Goal: Transaction & Acquisition: Purchase product/service

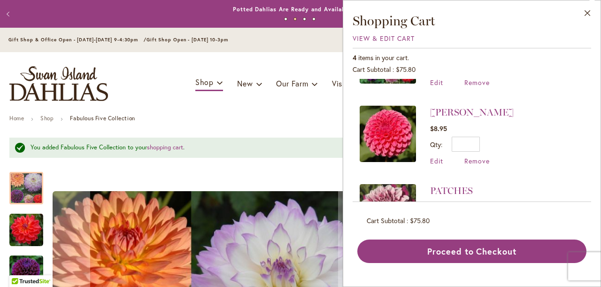
scroll to position [64, 0]
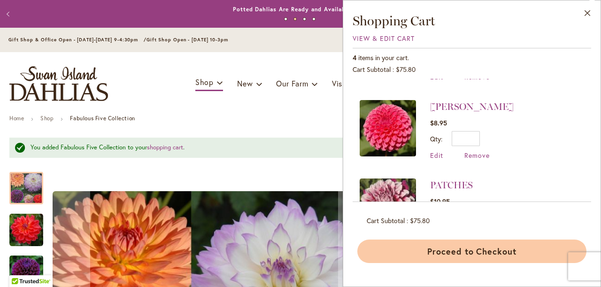
click at [483, 248] on button "Proceed to Checkout" at bounding box center [471, 250] width 229 height 23
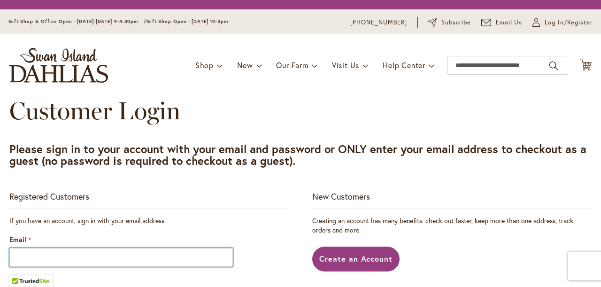
type input "**********"
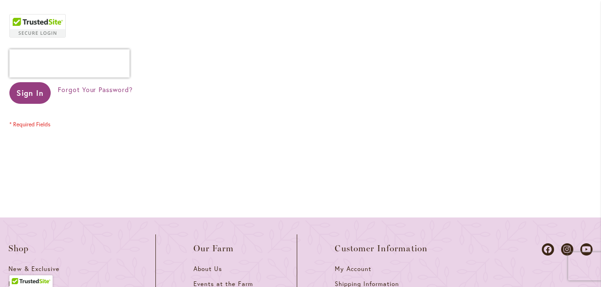
scroll to position [356, 0]
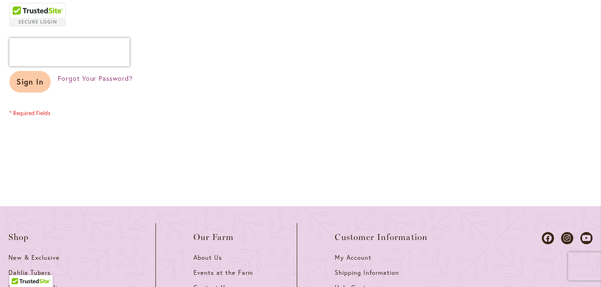
click at [26, 83] on span "Sign In" at bounding box center [29, 82] width 27 height 10
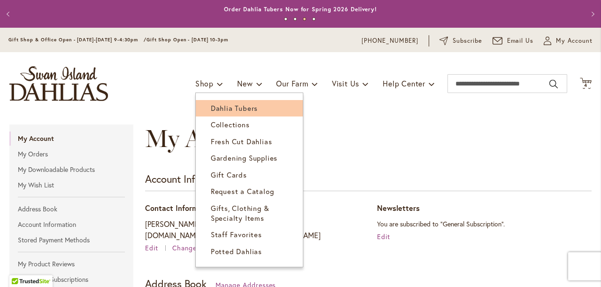
click at [216, 108] on span "Dahlia Tubers" at bounding box center [234, 107] width 47 height 9
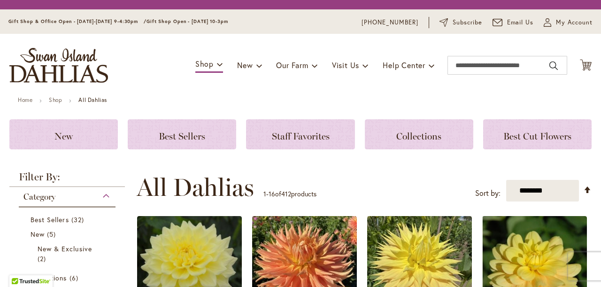
scroll to position [29, 0]
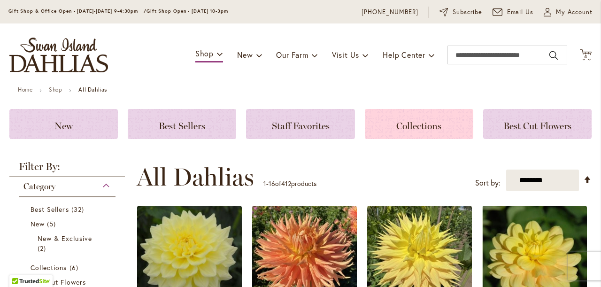
click at [394, 123] on h3 "Collections" at bounding box center [419, 124] width 86 height 10
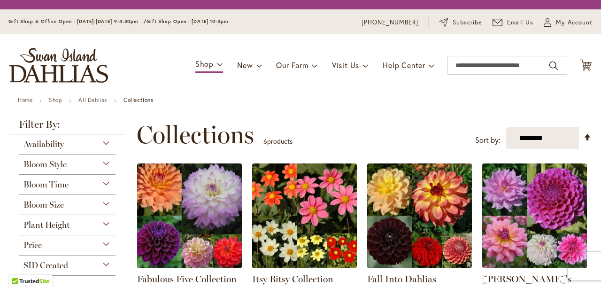
click at [184, 210] on img at bounding box center [189, 216] width 110 height 110
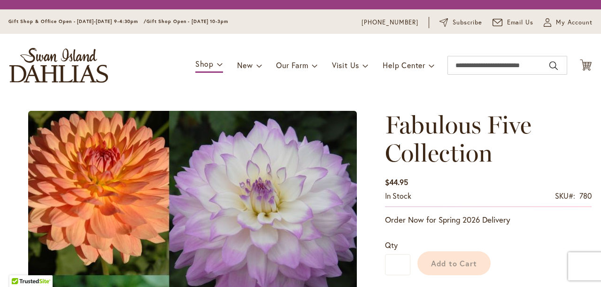
click at [441, 261] on div "Add to Cart" at bounding box center [500, 260] width 181 height 43
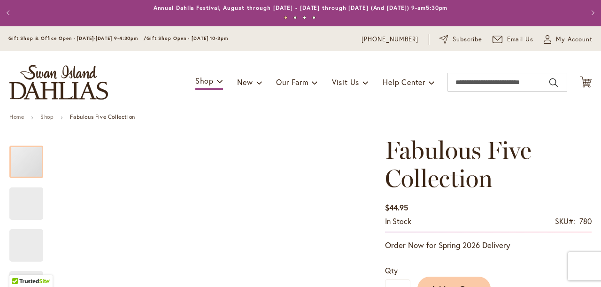
type input "*******"
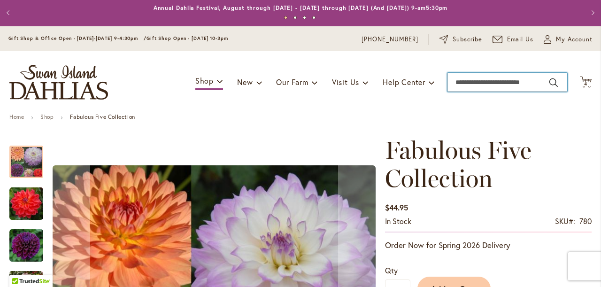
click at [465, 82] on input "Search" at bounding box center [507, 82] width 120 height 19
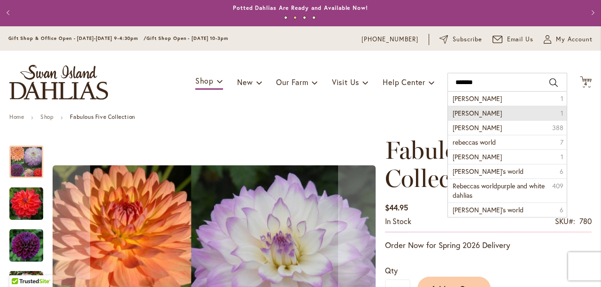
click at [473, 111] on span "rebecca lynn" at bounding box center [476, 112] width 49 height 9
type input "**********"
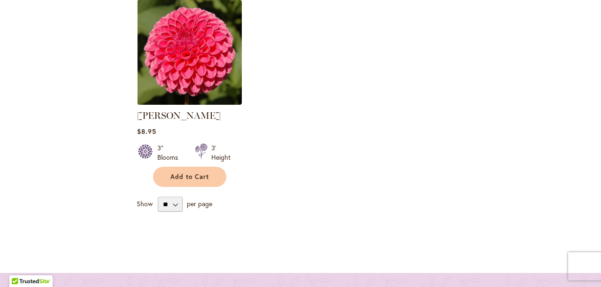
scroll to position [335, 0]
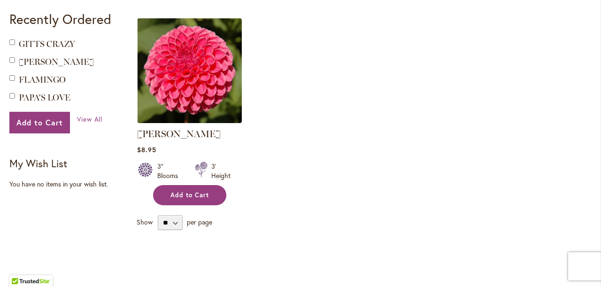
click at [202, 196] on span "Add to Cart" at bounding box center [189, 195] width 38 height 8
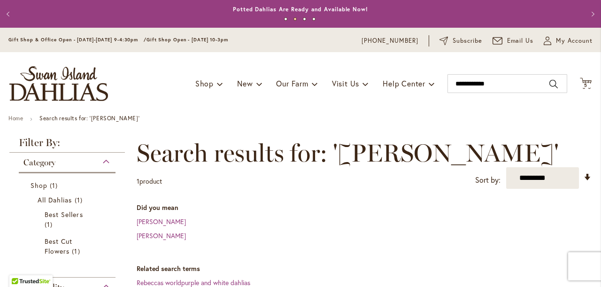
scroll to position [0, 0]
click at [586, 84] on span "5" at bounding box center [585, 85] width 3 height 6
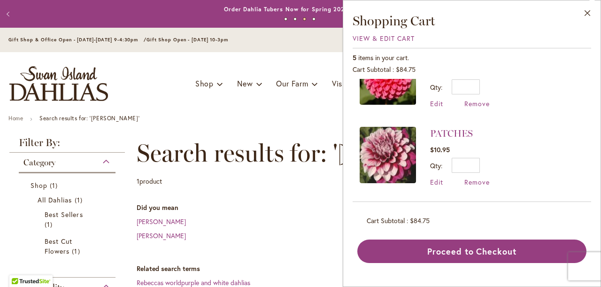
scroll to position [114, 0]
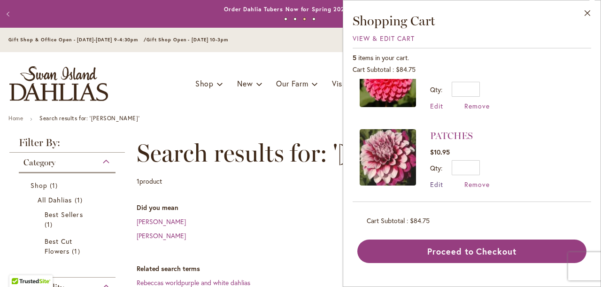
click at [439, 183] on span "Edit" at bounding box center [436, 184] width 13 height 9
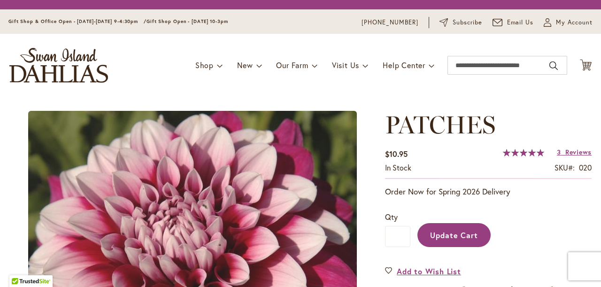
type input "*"
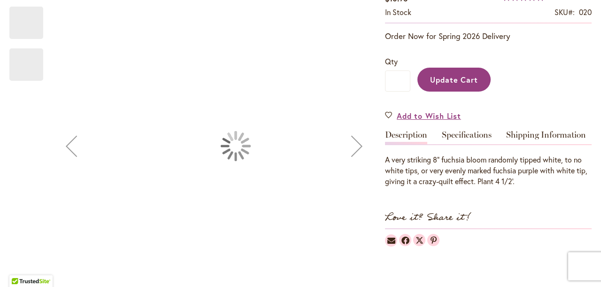
type input "*******"
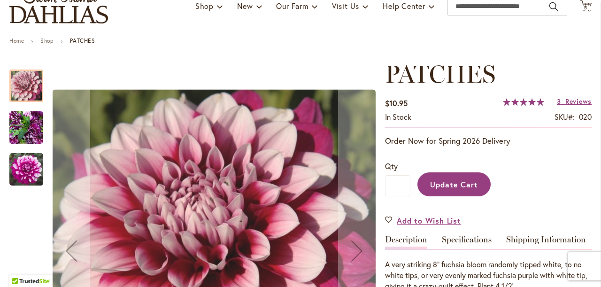
scroll to position [55, 0]
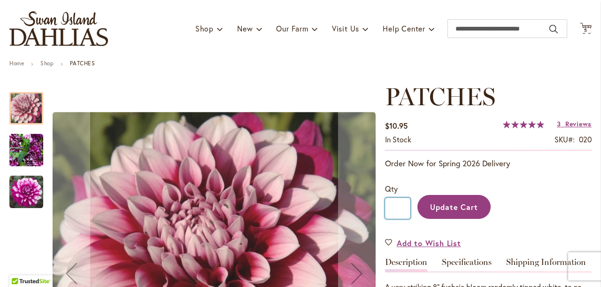
drag, startPoint x: 403, startPoint y: 207, endPoint x: 383, endPoint y: 207, distance: 20.7
type input "*"
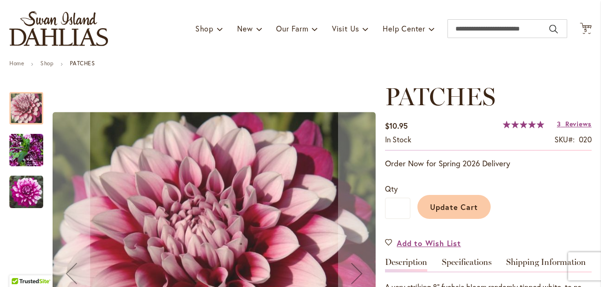
click at [439, 207] on span "Update Cart" at bounding box center [454, 207] width 48 height 10
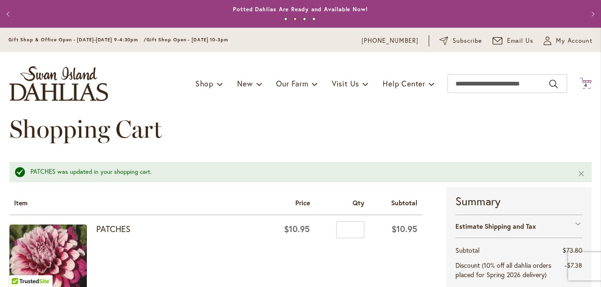
click at [586, 83] on span "4" at bounding box center [585, 85] width 3 height 6
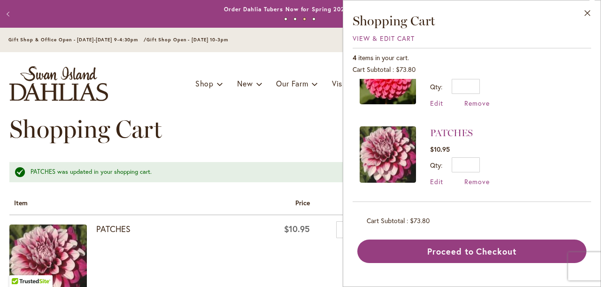
scroll to position [116, 0]
drag, startPoint x: 468, startPoint y: 87, endPoint x: 484, endPoint y: 86, distance: 16.4
click at [484, 86] on div "Qty * Update" at bounding box center [472, 86] width 84 height 15
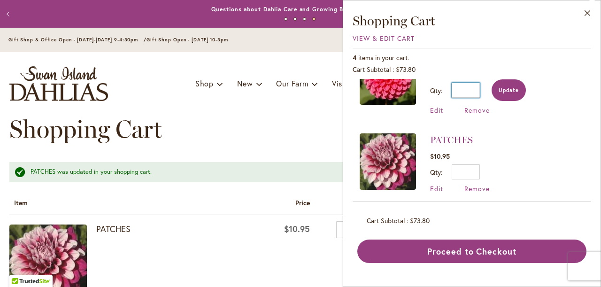
type input "*"
click at [508, 88] on span "Update" at bounding box center [508, 90] width 20 height 7
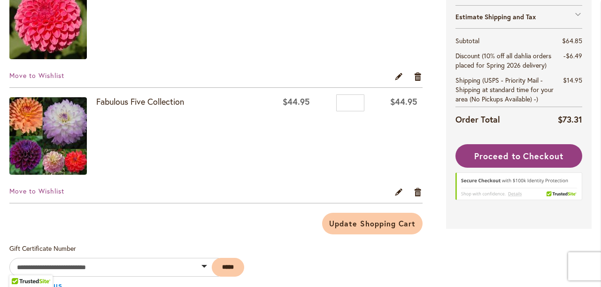
scroll to position [353, 0]
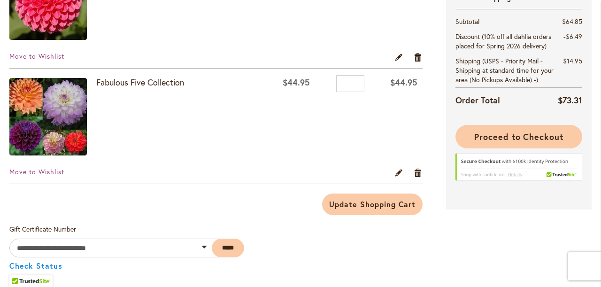
click at [497, 134] on span "Proceed to Checkout" at bounding box center [518, 136] width 89 height 11
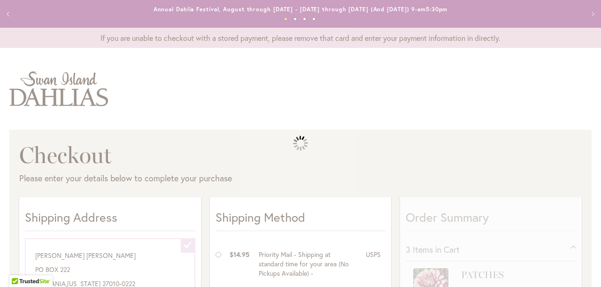
select select "**********"
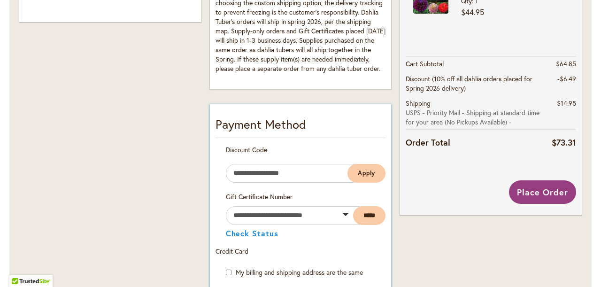
scroll to position [398, 0]
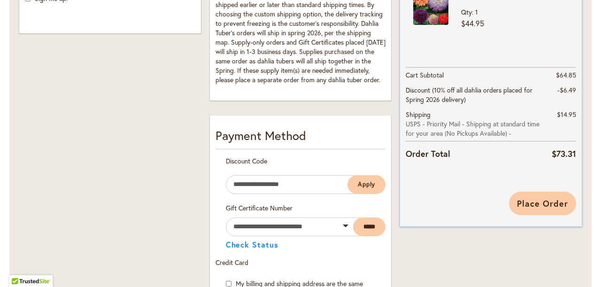
click at [524, 200] on span "Place Order" at bounding box center [542, 203] width 51 height 11
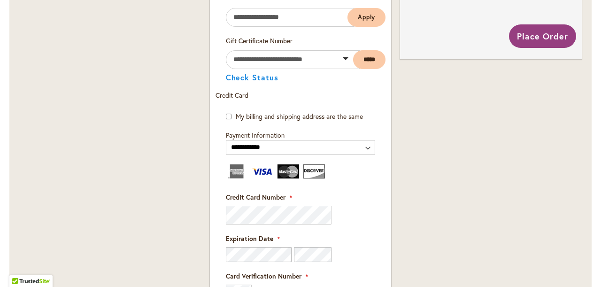
scroll to position [554, 0]
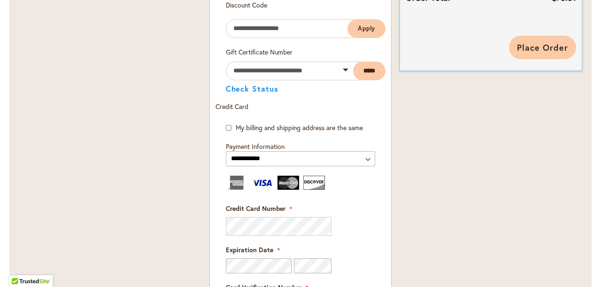
click at [549, 43] on span "Place Order" at bounding box center [542, 47] width 51 height 11
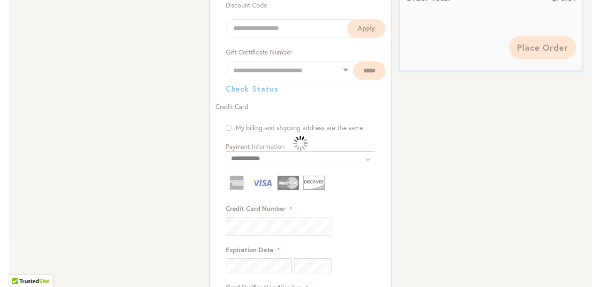
select select
